Goal: Find specific page/section: Find specific page/section

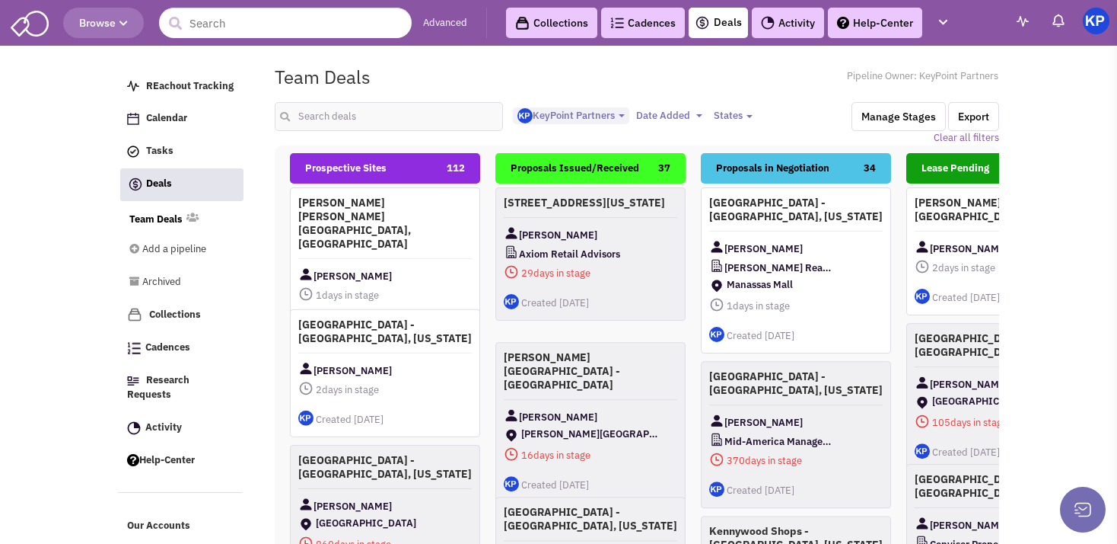
select select "1900"
select select
click at [774, 20] on img at bounding box center [768, 23] width 14 height 14
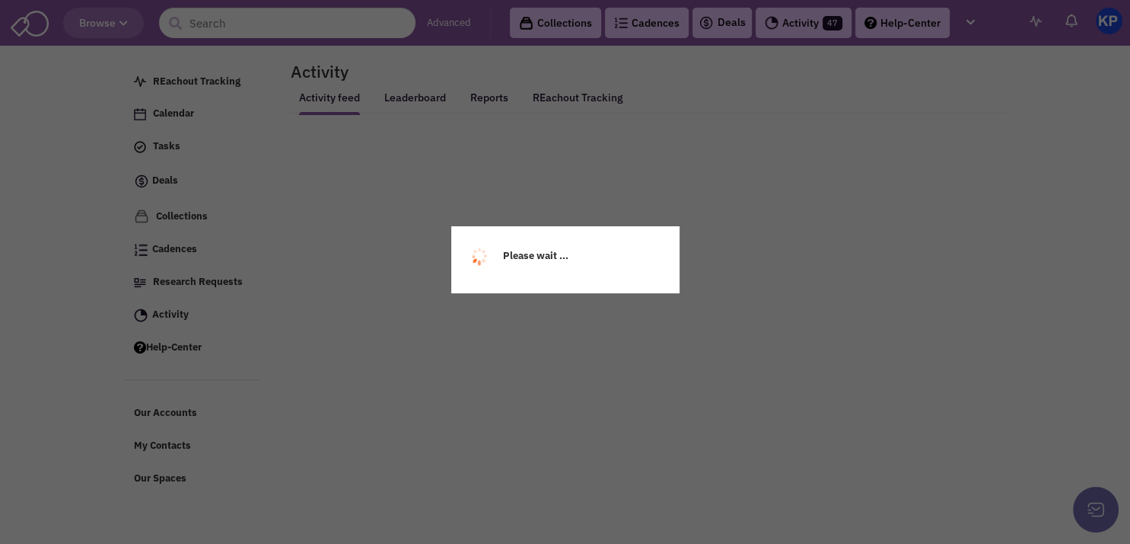
select select
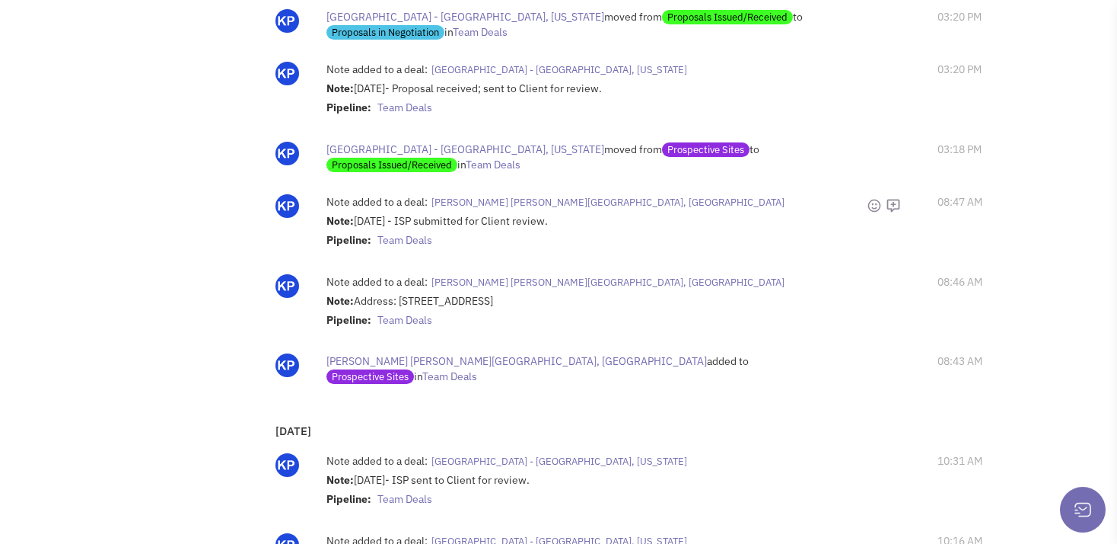
scroll to position [537, 0]
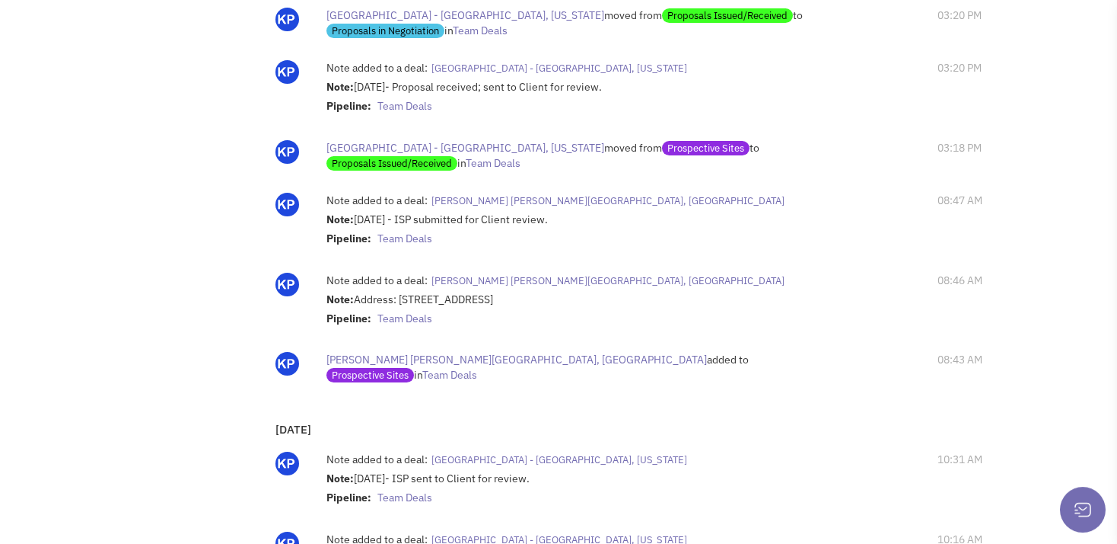
click at [174, 163] on div "Retailsphere Support Message Send REachout Tracking Calendar Tasks Completed Ta…" at bounding box center [559, 428] width 888 height 1829
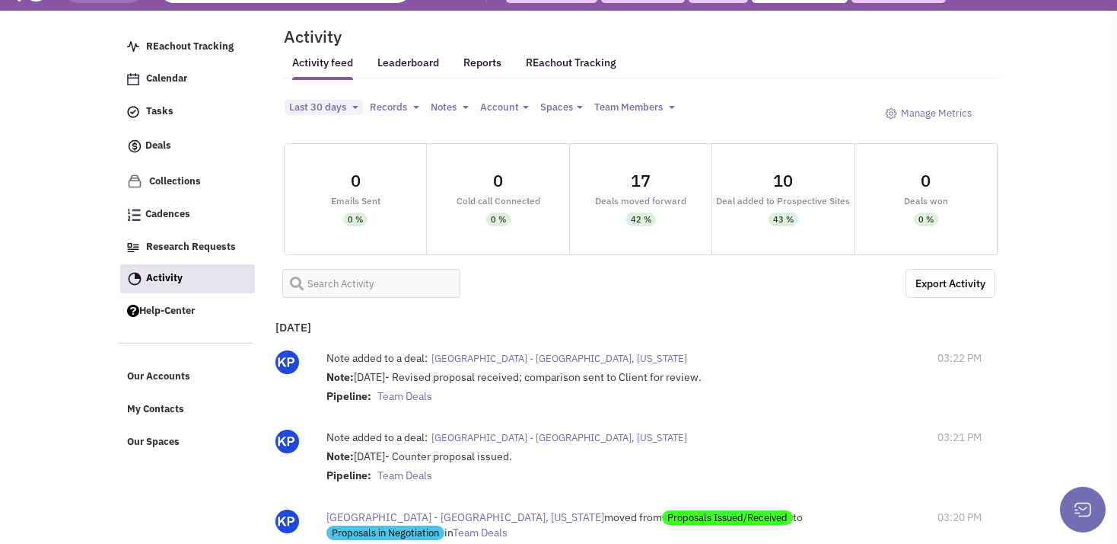
scroll to position [0, 0]
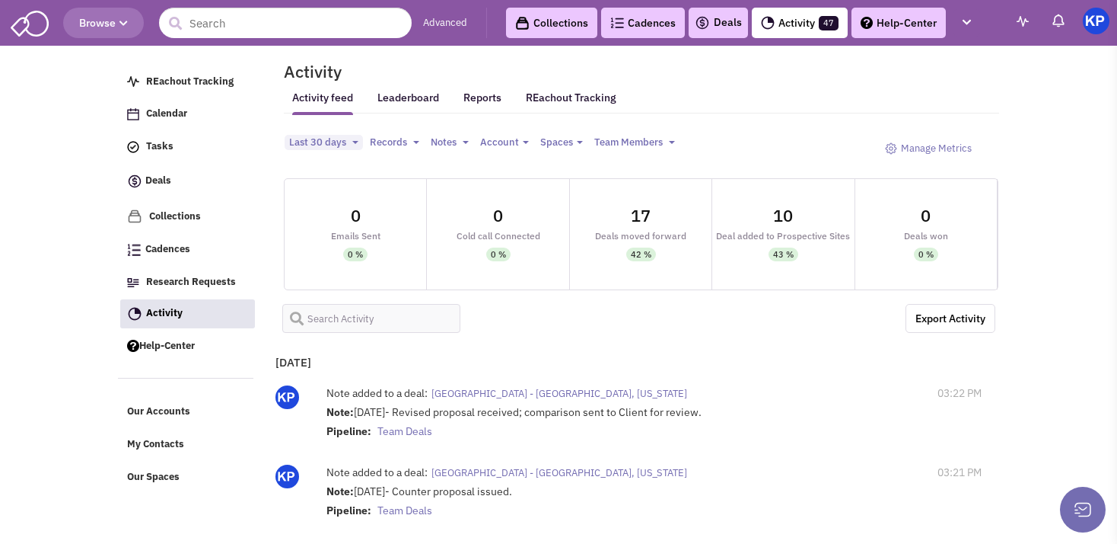
click at [726, 24] on link "Deals" at bounding box center [718, 23] width 47 height 18
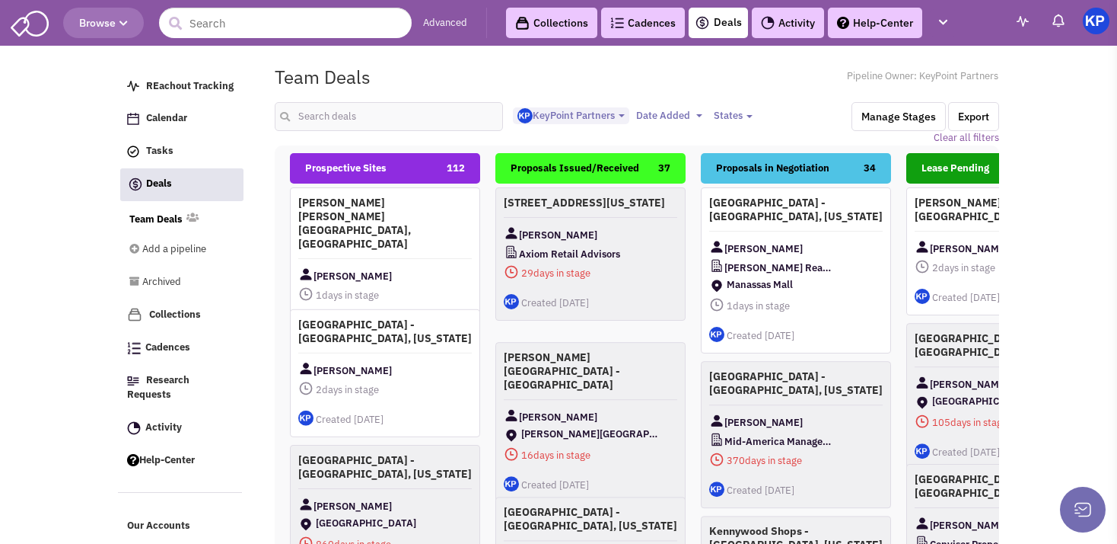
select select "1900"
select select
click at [336, 120] on input "text" at bounding box center [389, 116] width 228 height 29
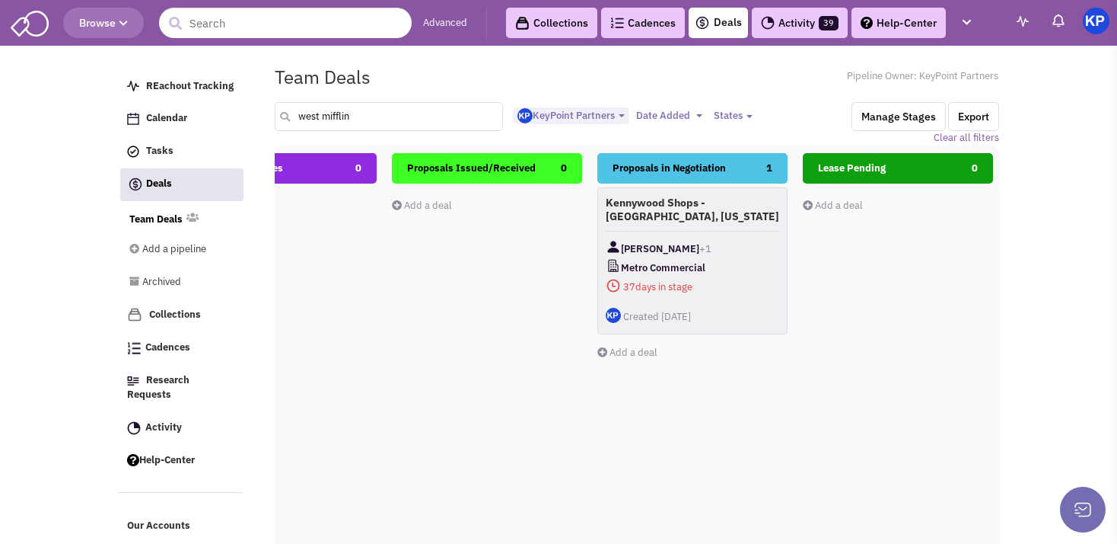
scroll to position [0, 123]
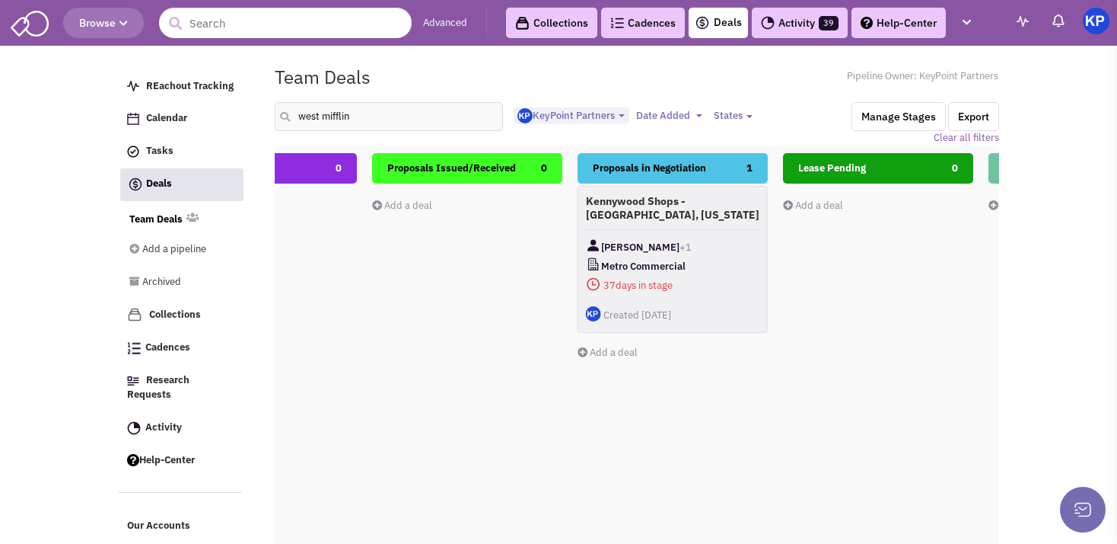
click at [687, 216] on h4 "Kennywood Shops - [GEOGRAPHIC_DATA], [US_STATE]" at bounding box center [673, 207] width 174 height 27
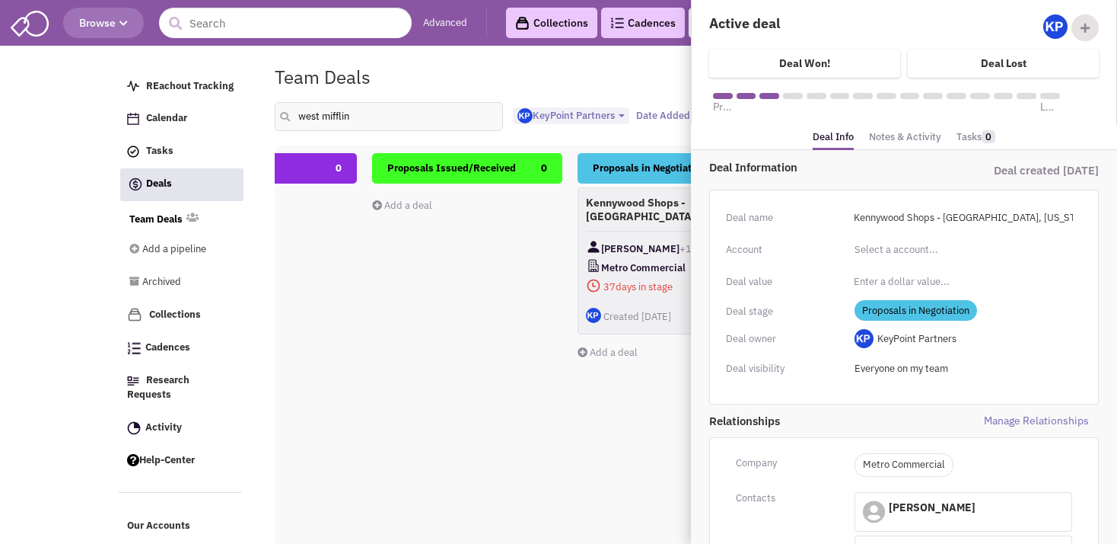
click at [875, 134] on link "Notes & Activity" at bounding box center [905, 137] width 72 height 22
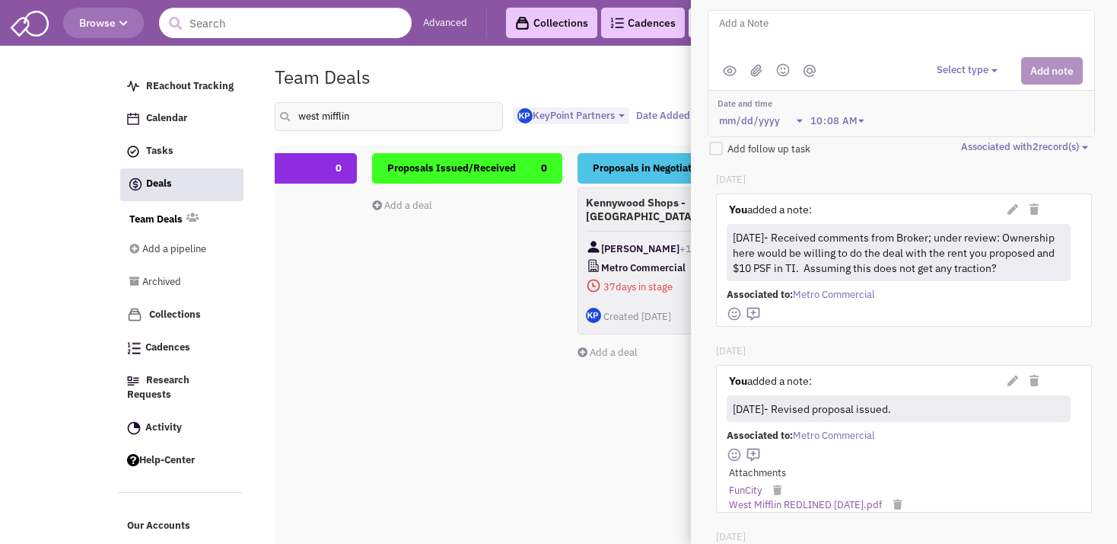
scroll to position [167, 0]
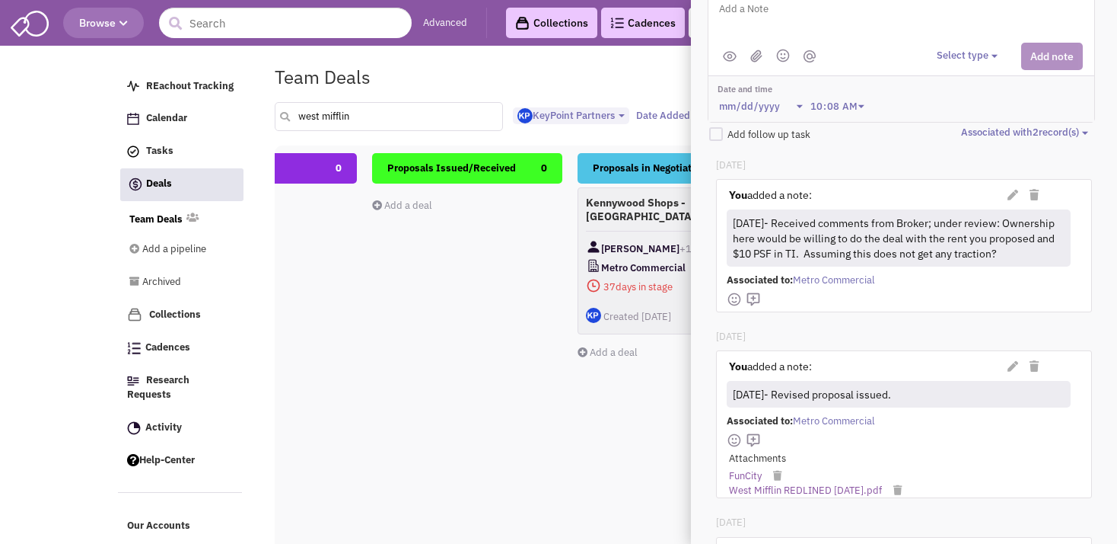
drag, startPoint x: 349, startPoint y: 117, endPoint x: 288, endPoint y: 116, distance: 60.9
click at [288, 116] on input "west mifflin" at bounding box center [389, 116] width 228 height 29
type input "corona"
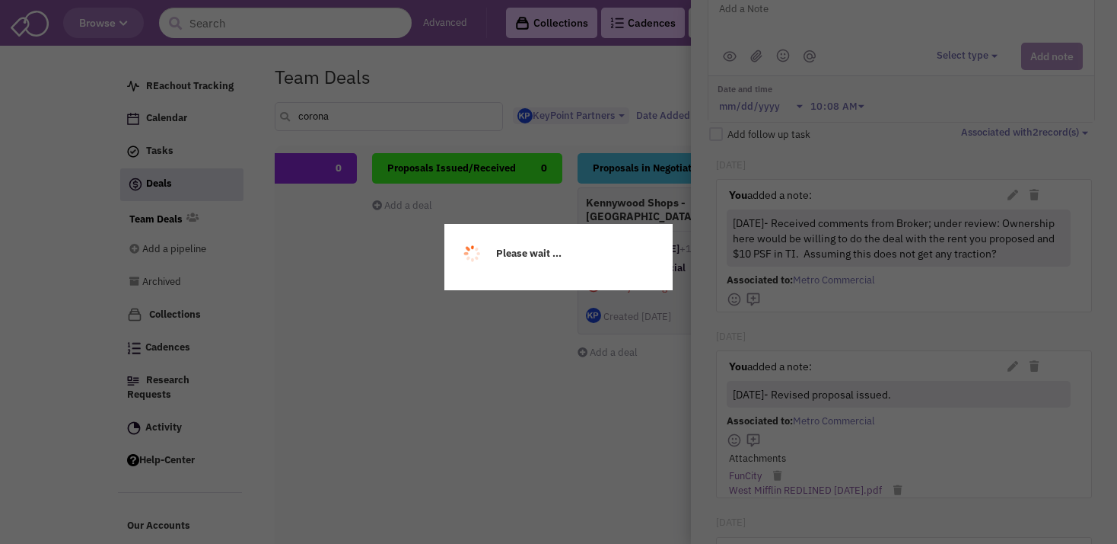
scroll to position [0, 0]
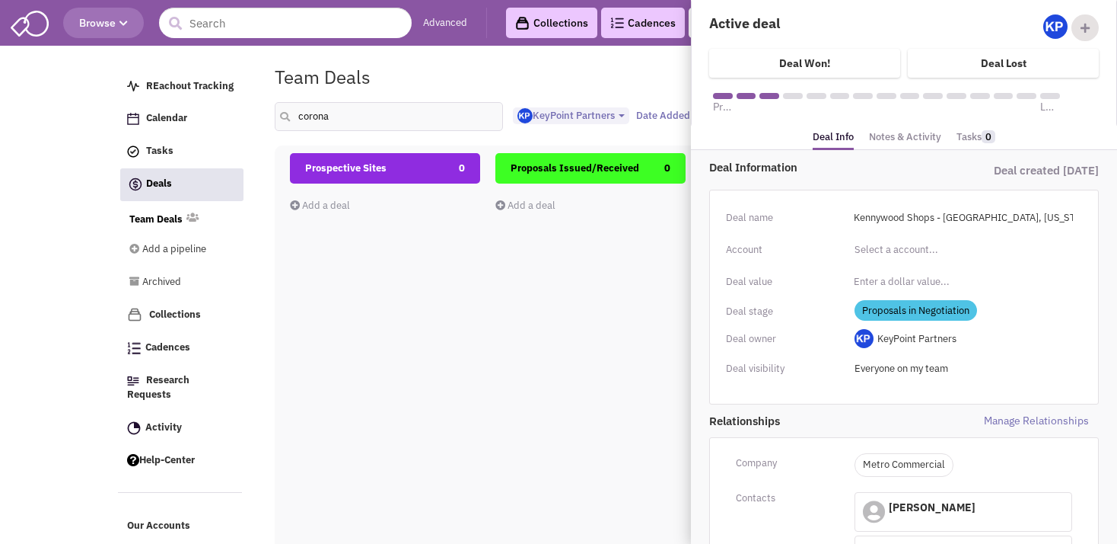
click at [407, 273] on div "Prospective Sites 0 Add a deal Total: $ 0" at bounding box center [385, 423] width 190 height 540
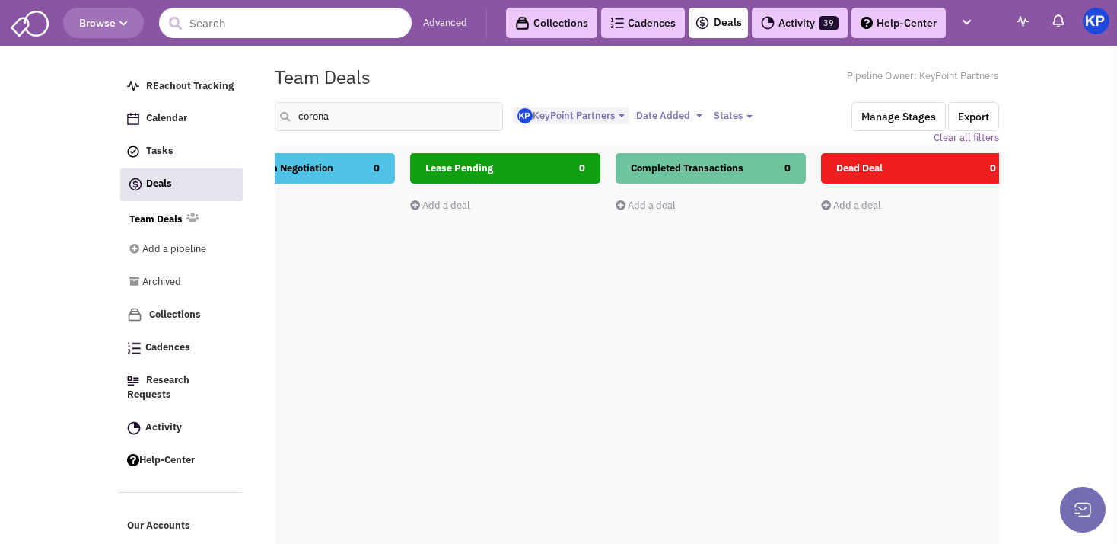
scroll to position [0, 496]
